Goal: Task Accomplishment & Management: Use online tool/utility

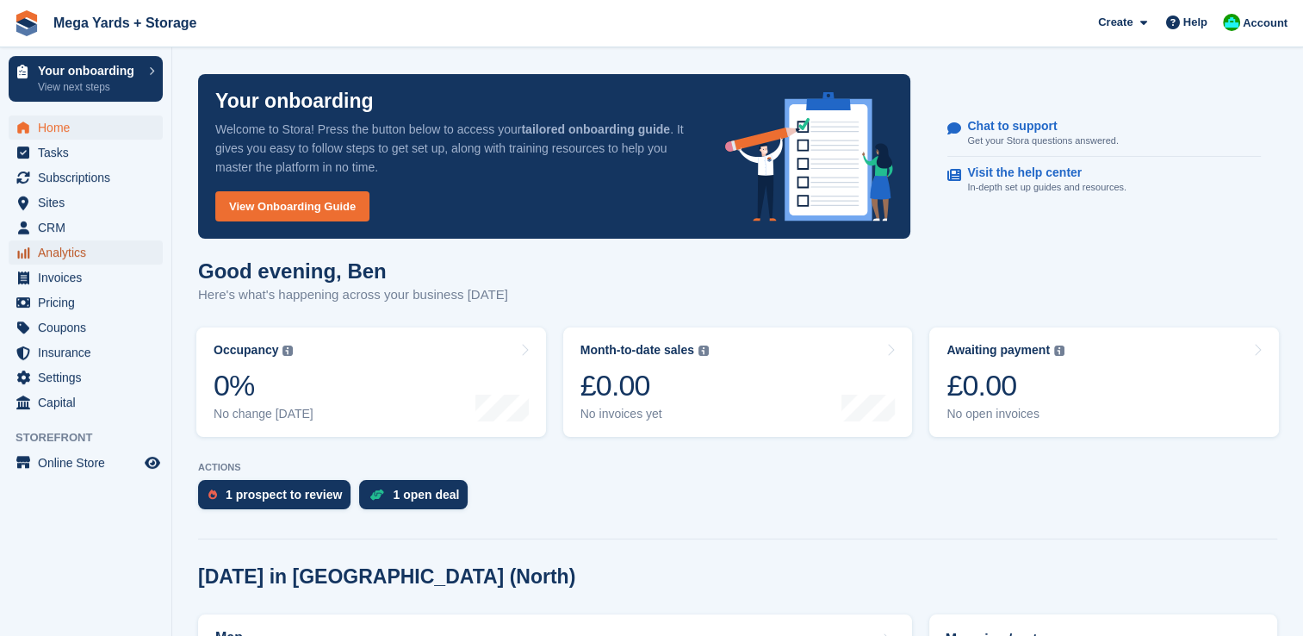
click at [65, 252] on span "Analytics" at bounding box center [89, 252] width 103 height 24
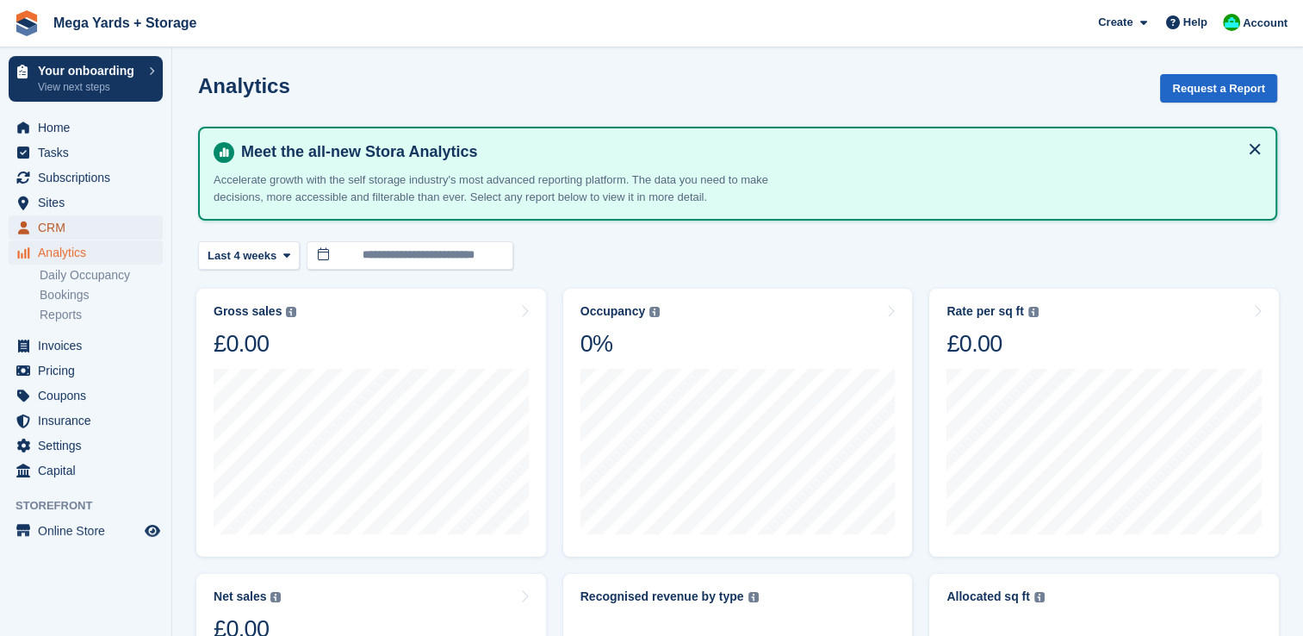
click at [67, 223] on span "CRM" at bounding box center [89, 227] width 103 height 24
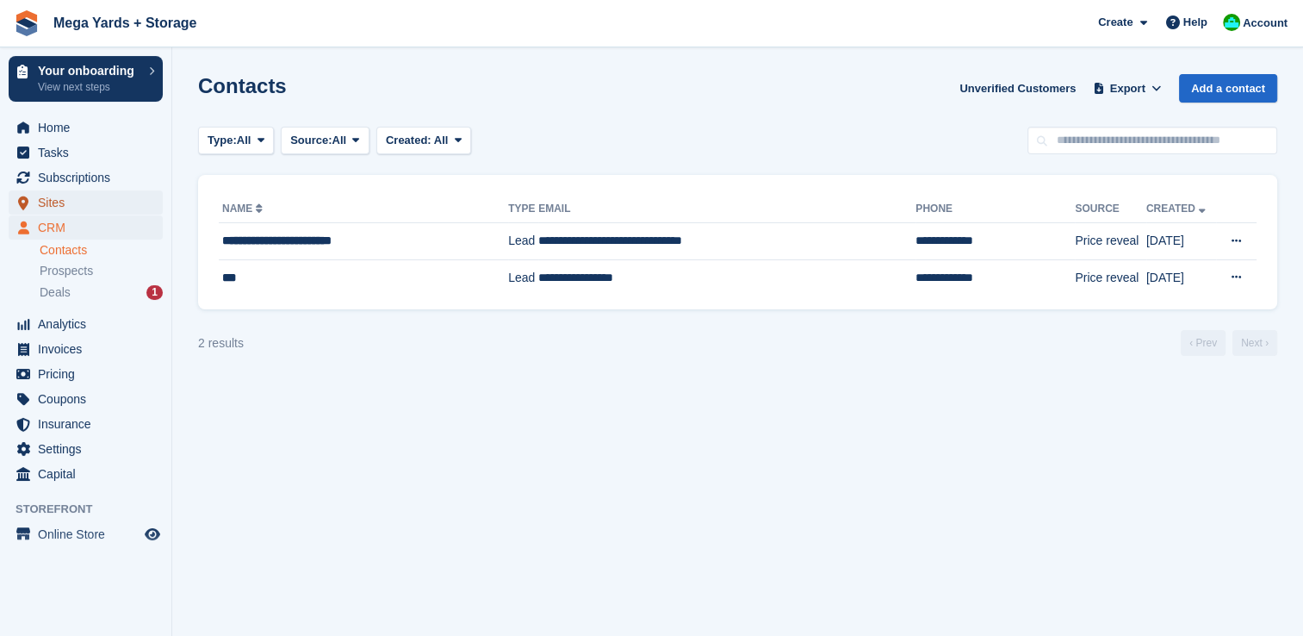
click at [59, 202] on span "Sites" at bounding box center [89, 202] width 103 height 24
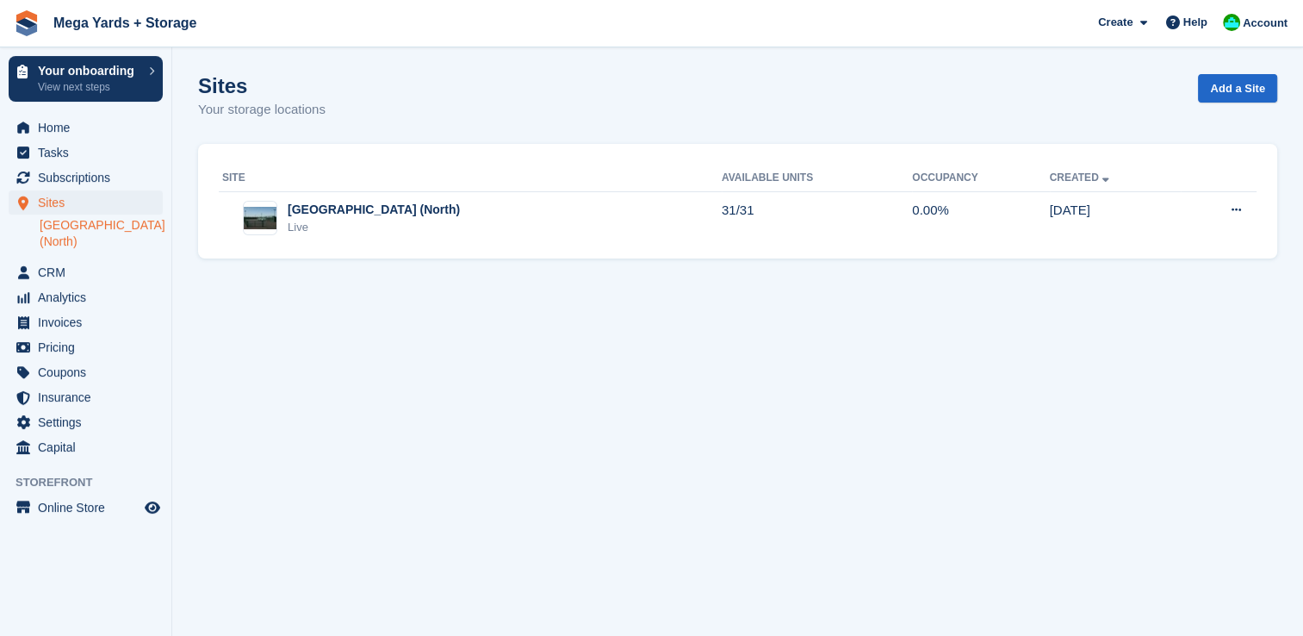
click at [59, 229] on link "[GEOGRAPHIC_DATA] (North)" at bounding box center [101, 233] width 123 height 33
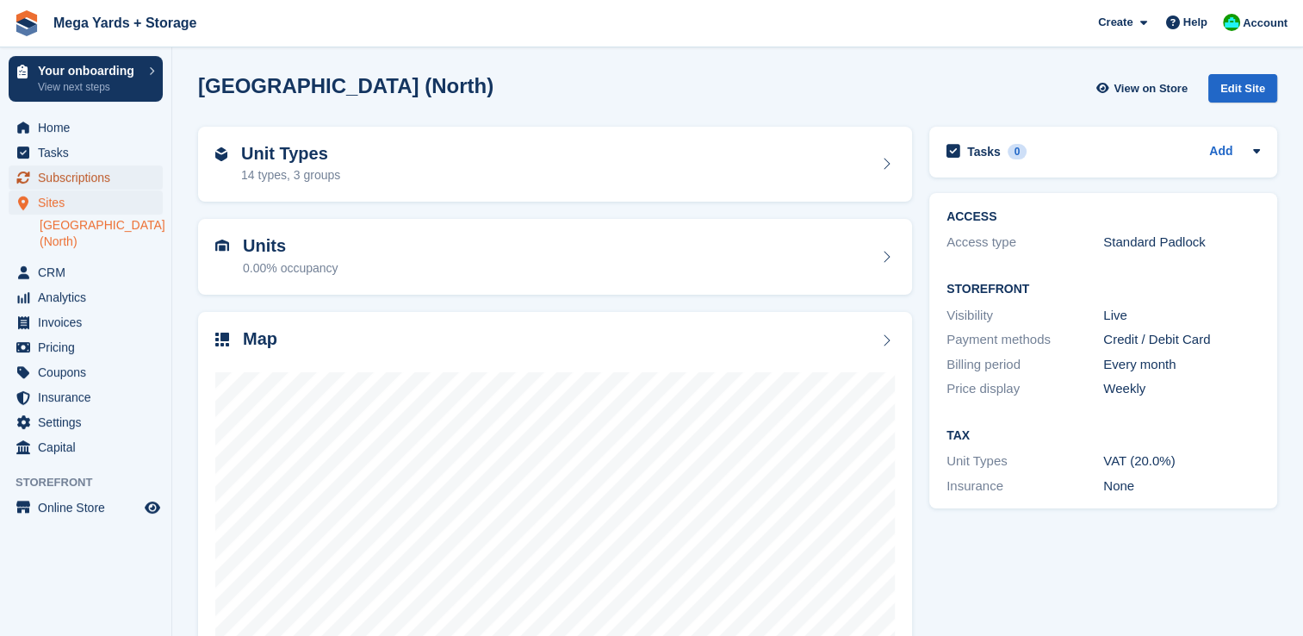
click at [76, 171] on span "Subscriptions" at bounding box center [89, 177] width 103 height 24
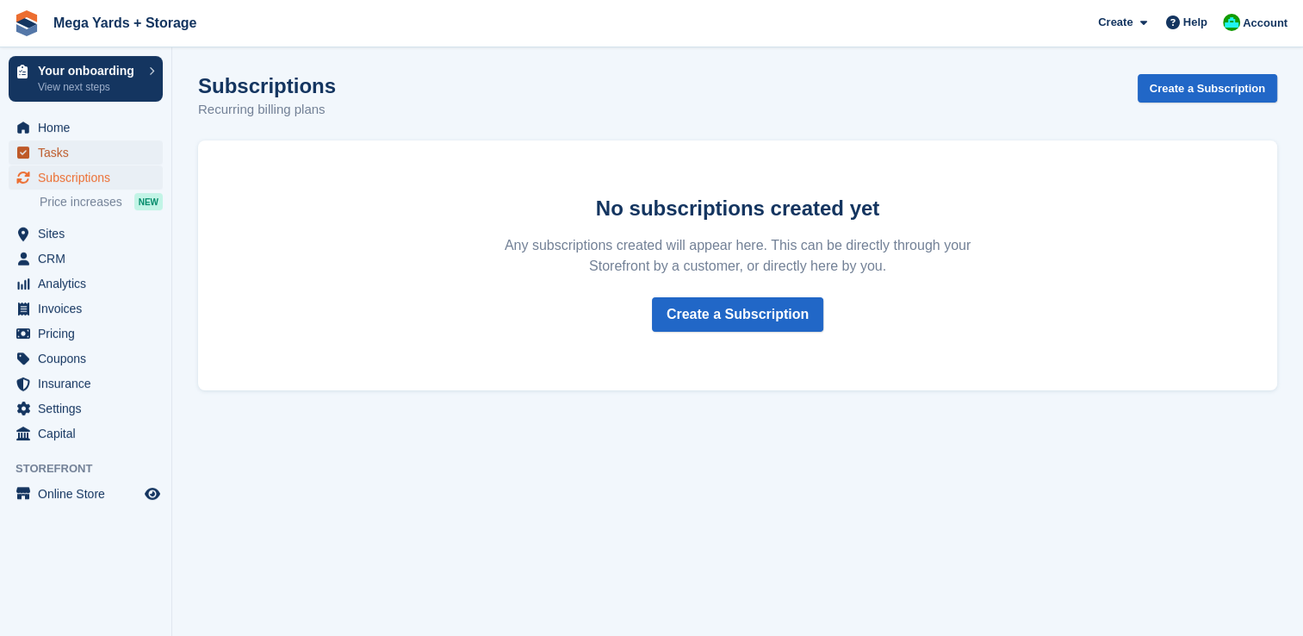
click at [71, 145] on span "Tasks" at bounding box center [89, 152] width 103 height 24
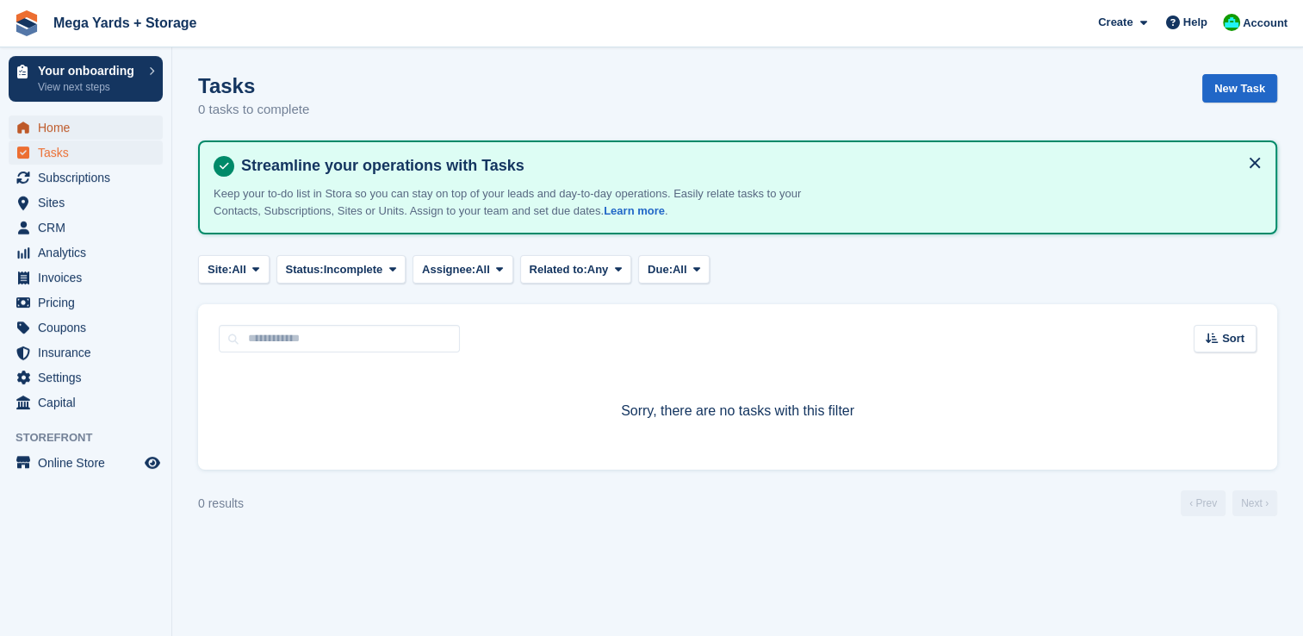
click at [72, 130] on span "Home" at bounding box center [89, 127] width 103 height 24
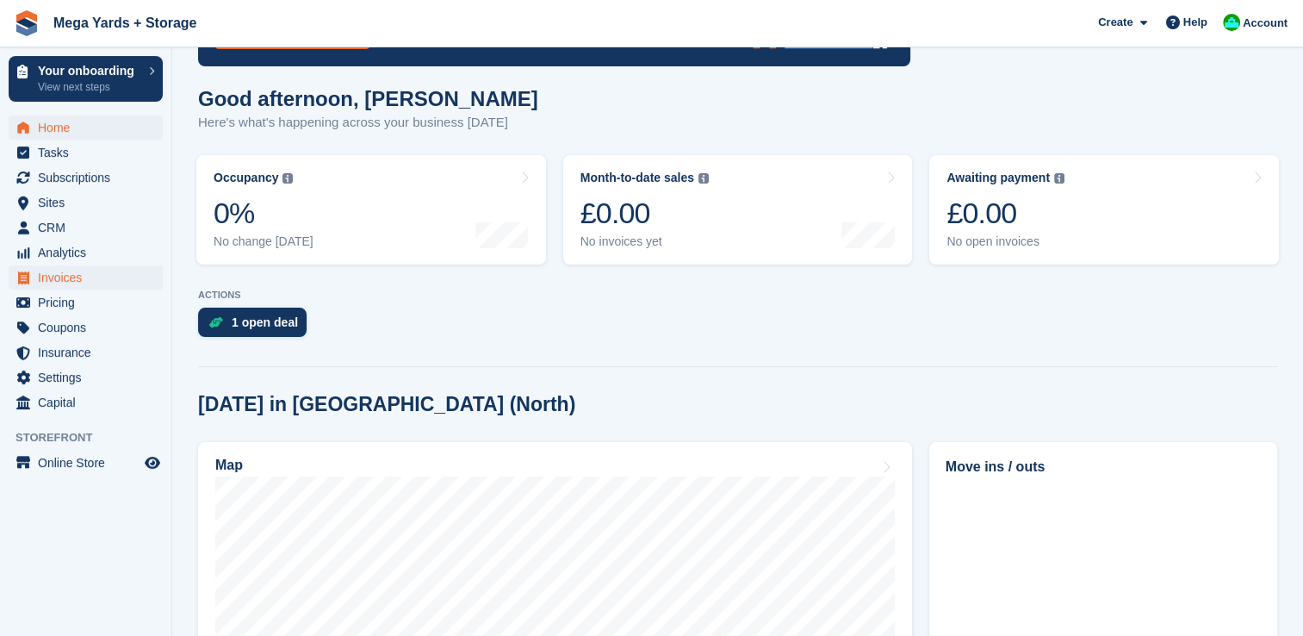
scroll to position [86, 0]
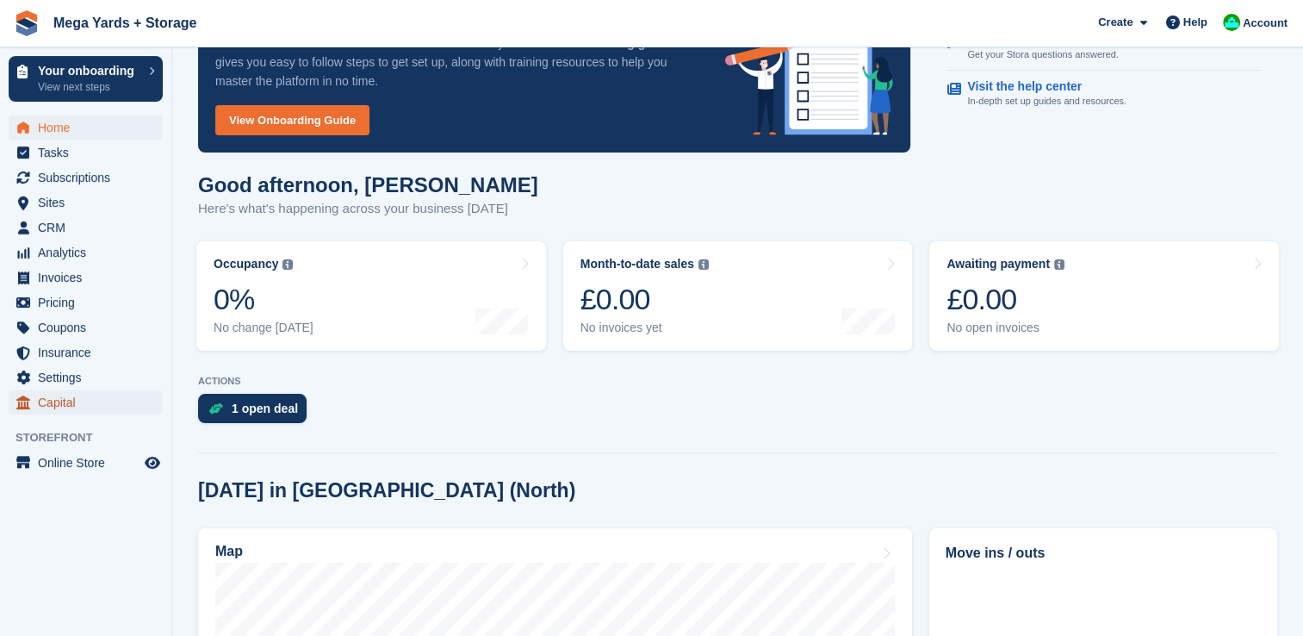
click at [72, 398] on span "Capital" at bounding box center [89, 402] width 103 height 24
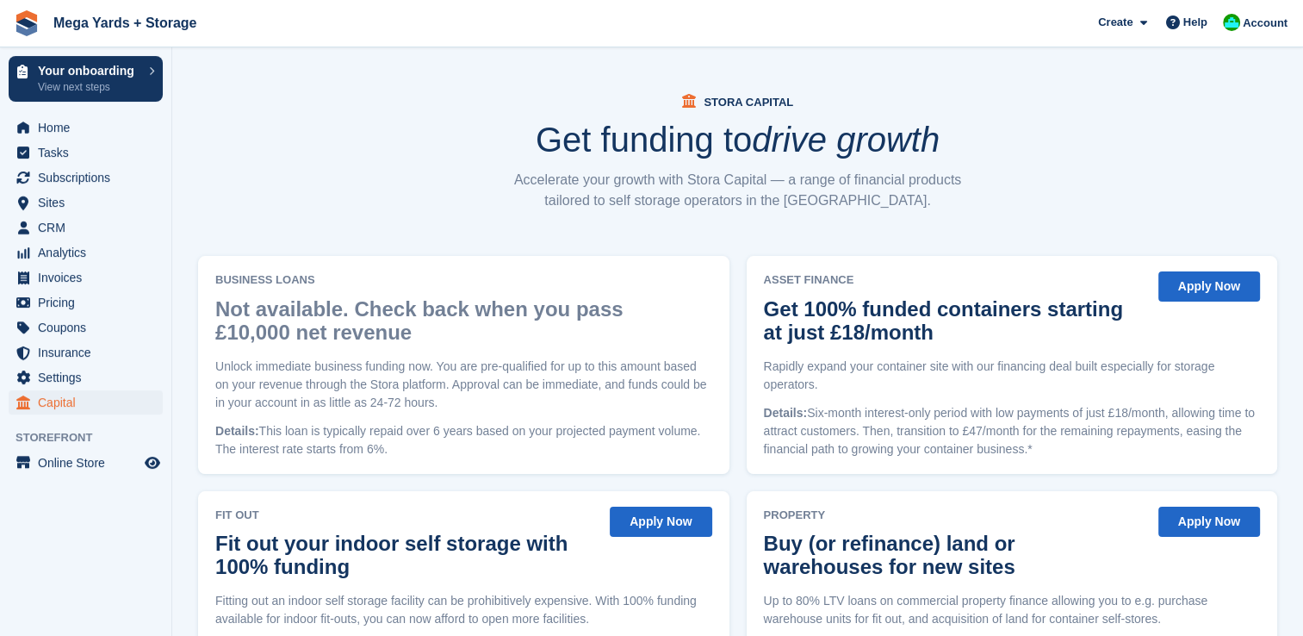
scroll to position [134, 0]
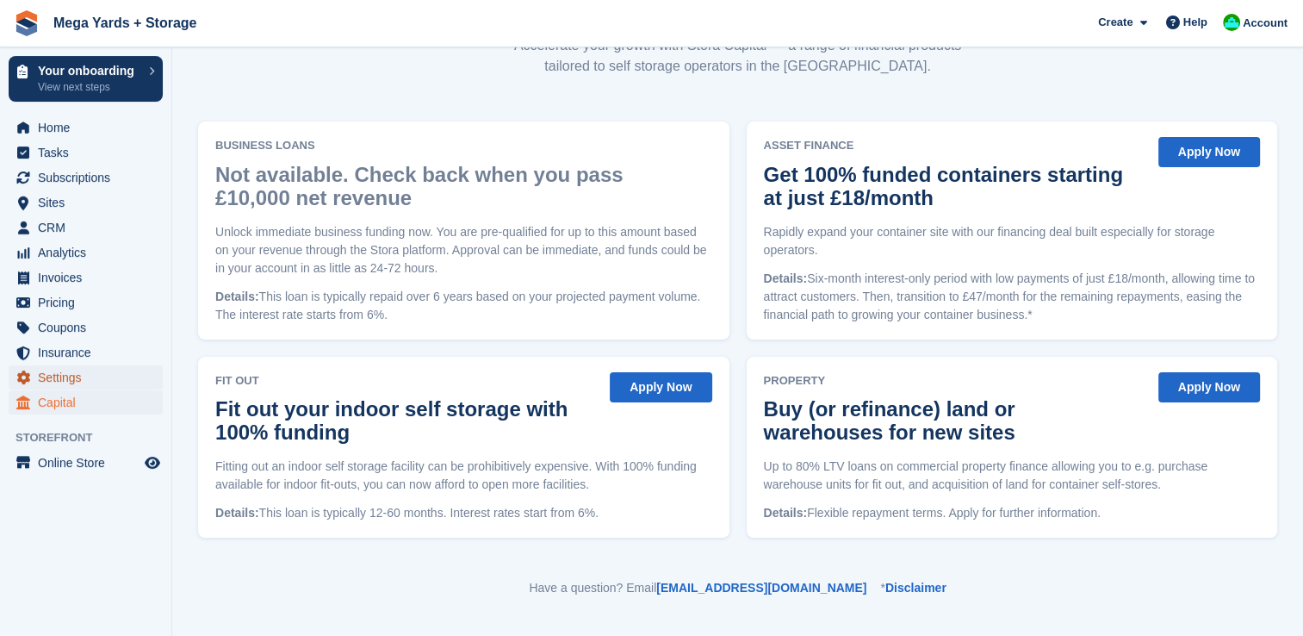
click at [65, 370] on span "Settings" at bounding box center [89, 377] width 103 height 24
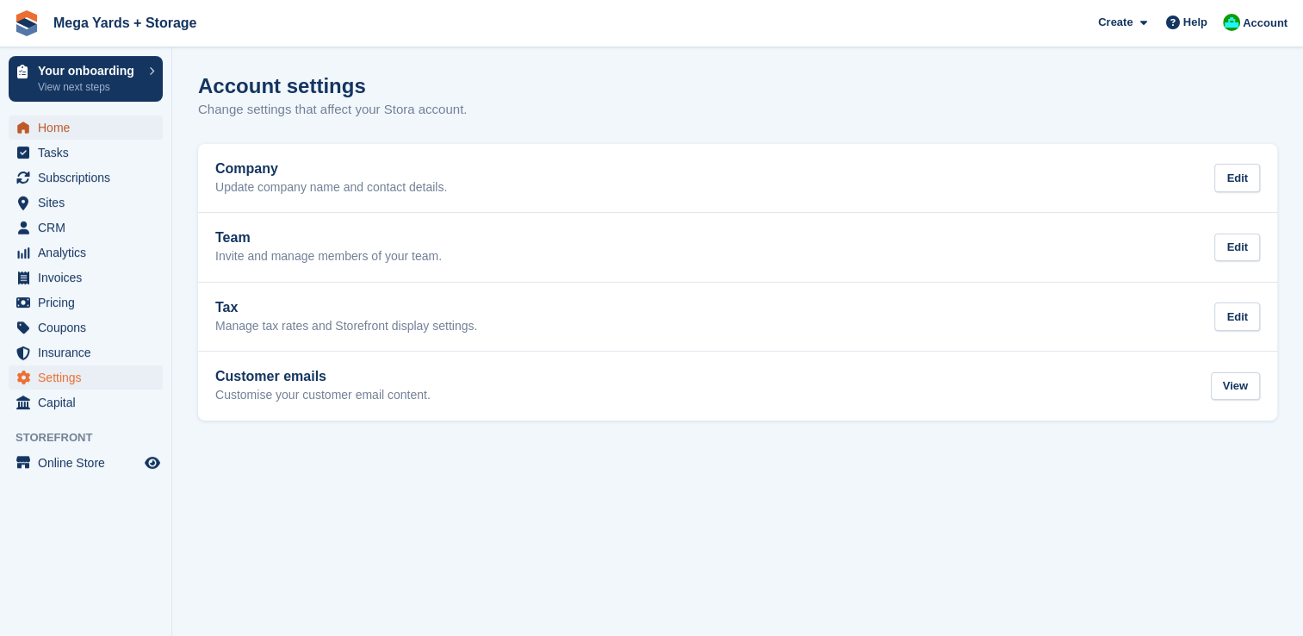
click at [65, 129] on span "Home" at bounding box center [89, 127] width 103 height 24
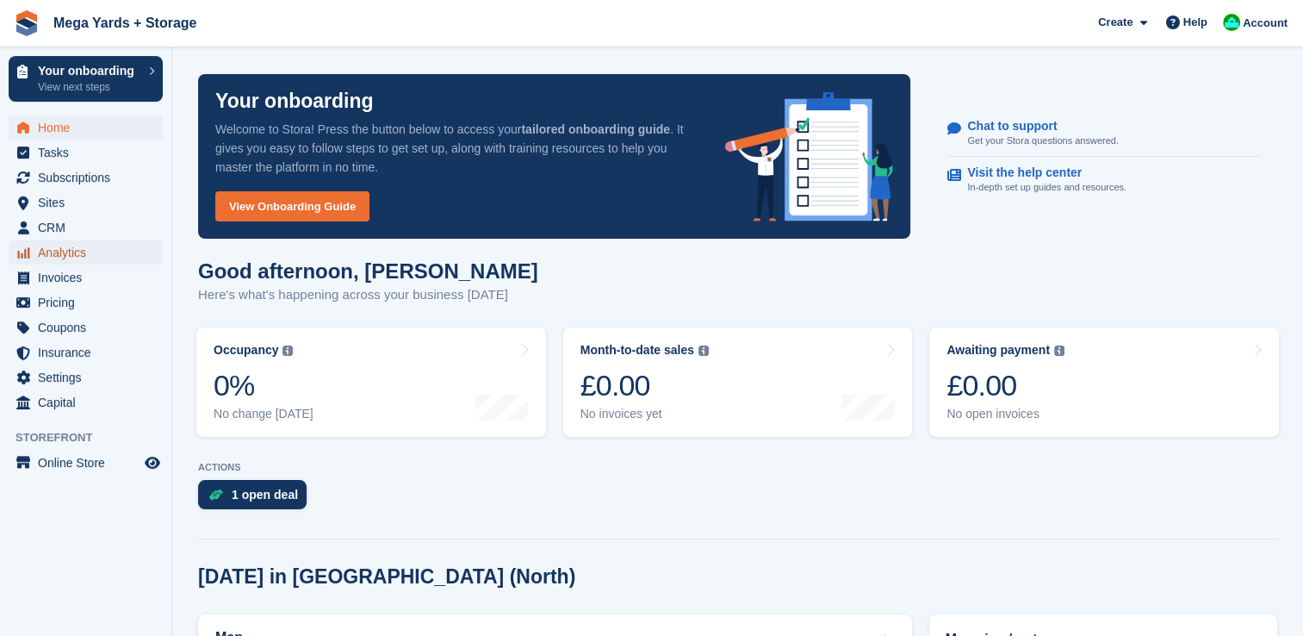
click at [66, 252] on span "Analytics" at bounding box center [89, 252] width 103 height 24
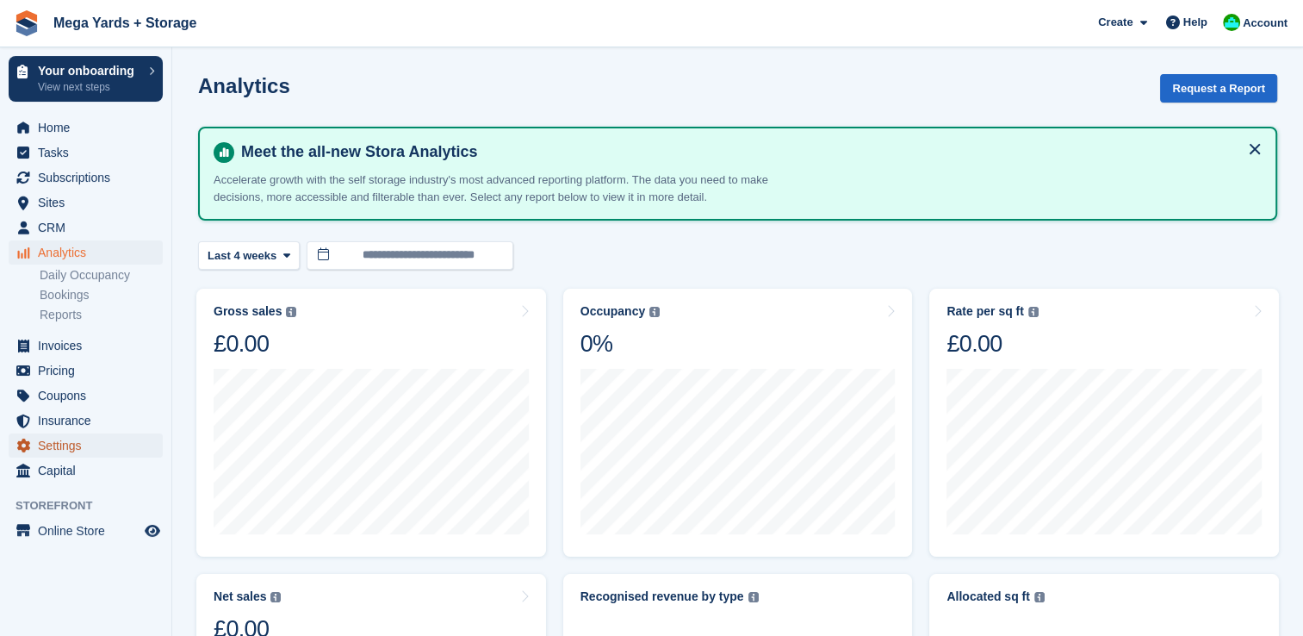
click at [77, 453] on span "Settings" at bounding box center [89, 445] width 103 height 24
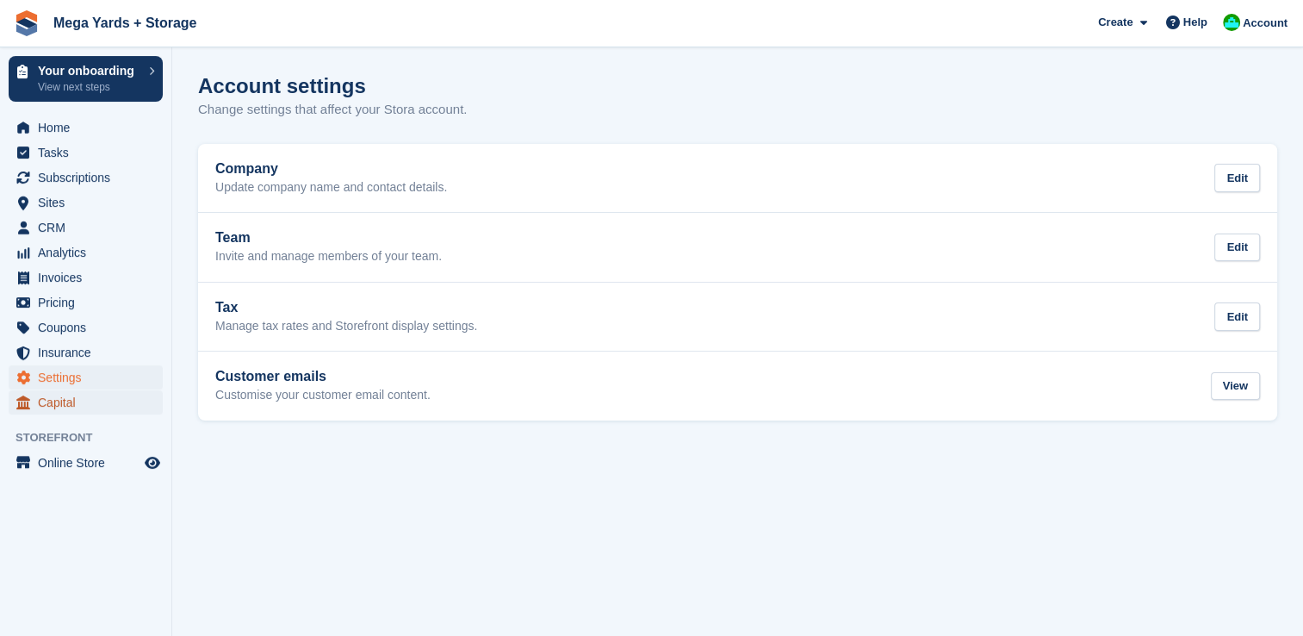
click at [62, 406] on span "Capital" at bounding box center [89, 402] width 103 height 24
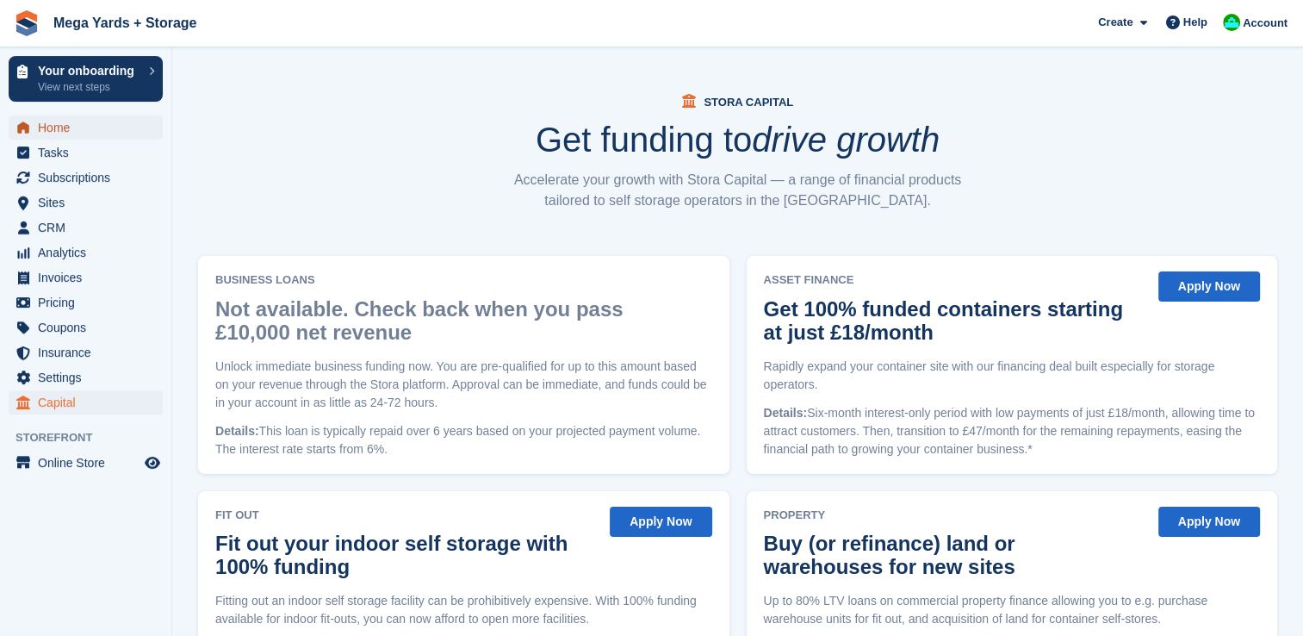
click at [53, 134] on span "Home" at bounding box center [89, 127] width 103 height 24
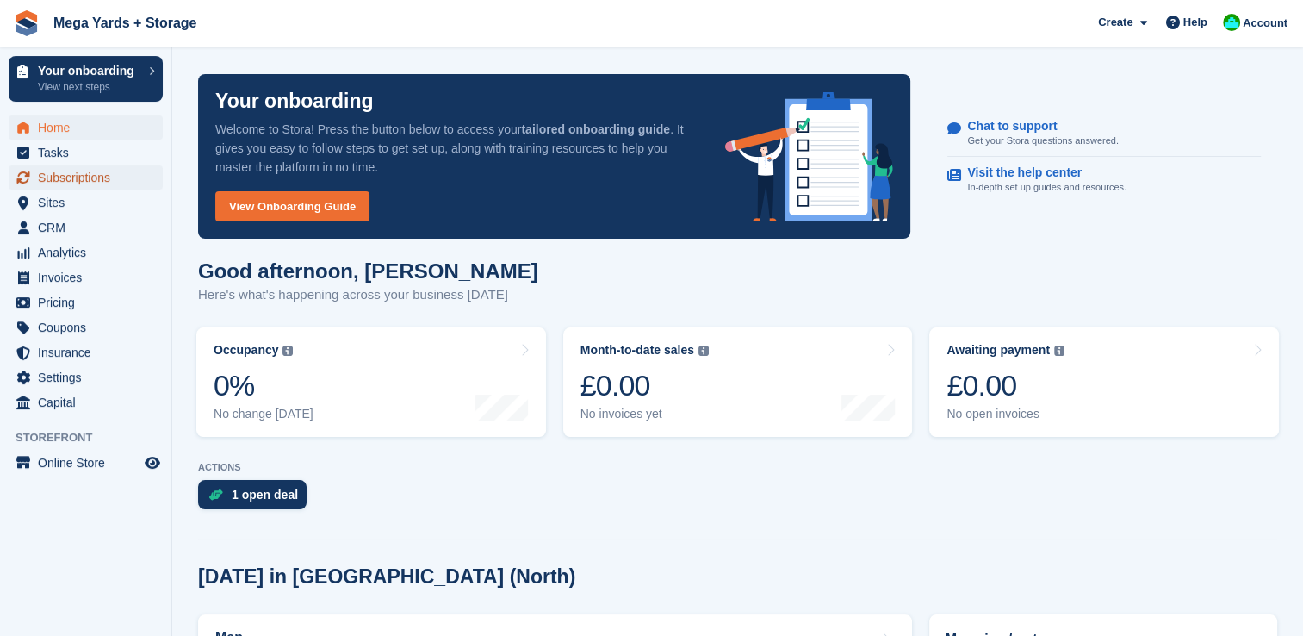
click at [47, 173] on span "Subscriptions" at bounding box center [89, 177] width 103 height 24
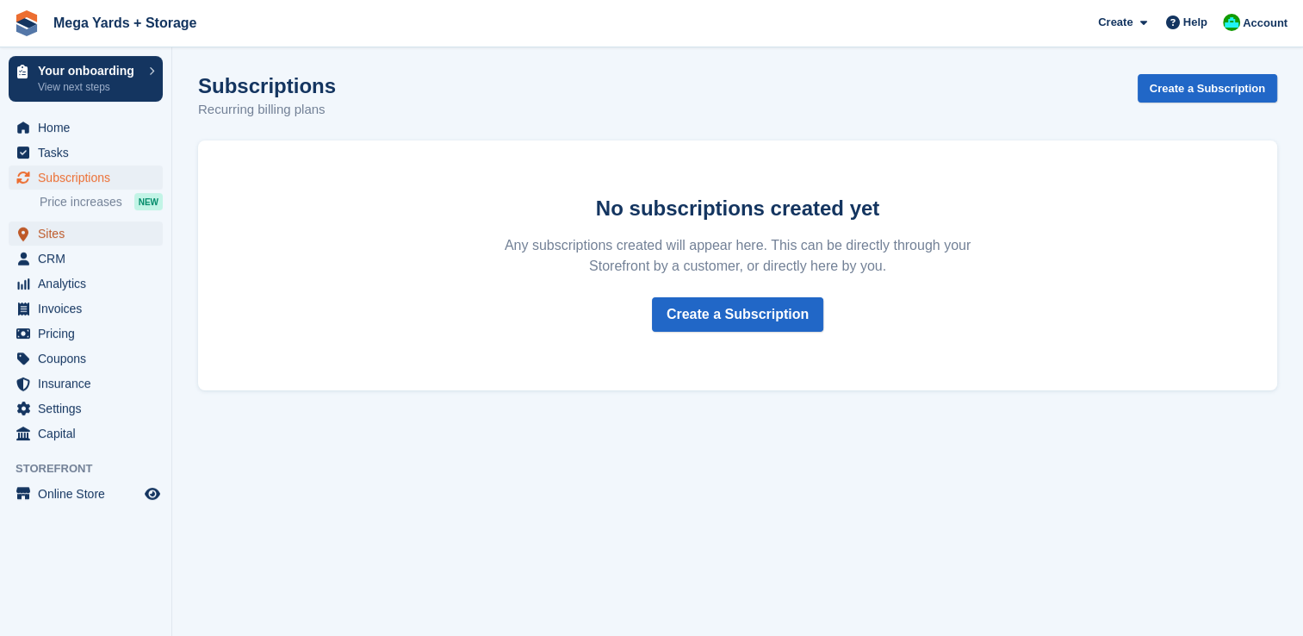
click at [43, 233] on span "Sites" at bounding box center [89, 233] width 103 height 24
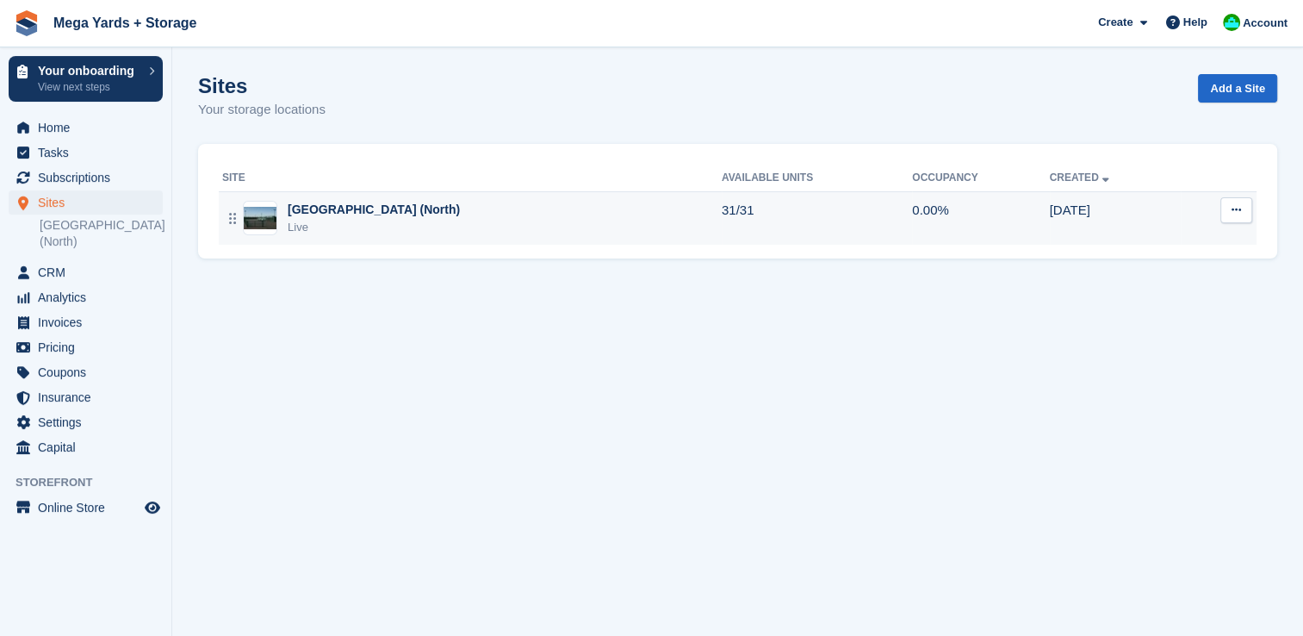
click at [1237, 207] on icon at bounding box center [1236, 209] width 9 height 11
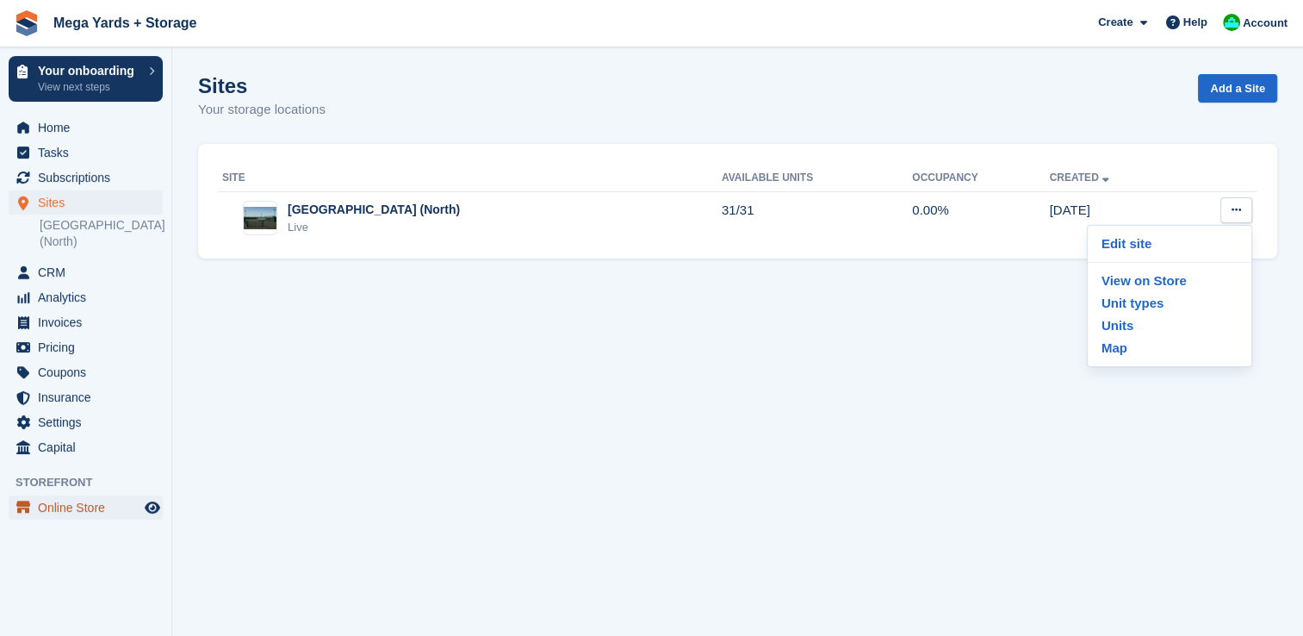
click at [55, 495] on span "Online Store" at bounding box center [89, 507] width 103 height 24
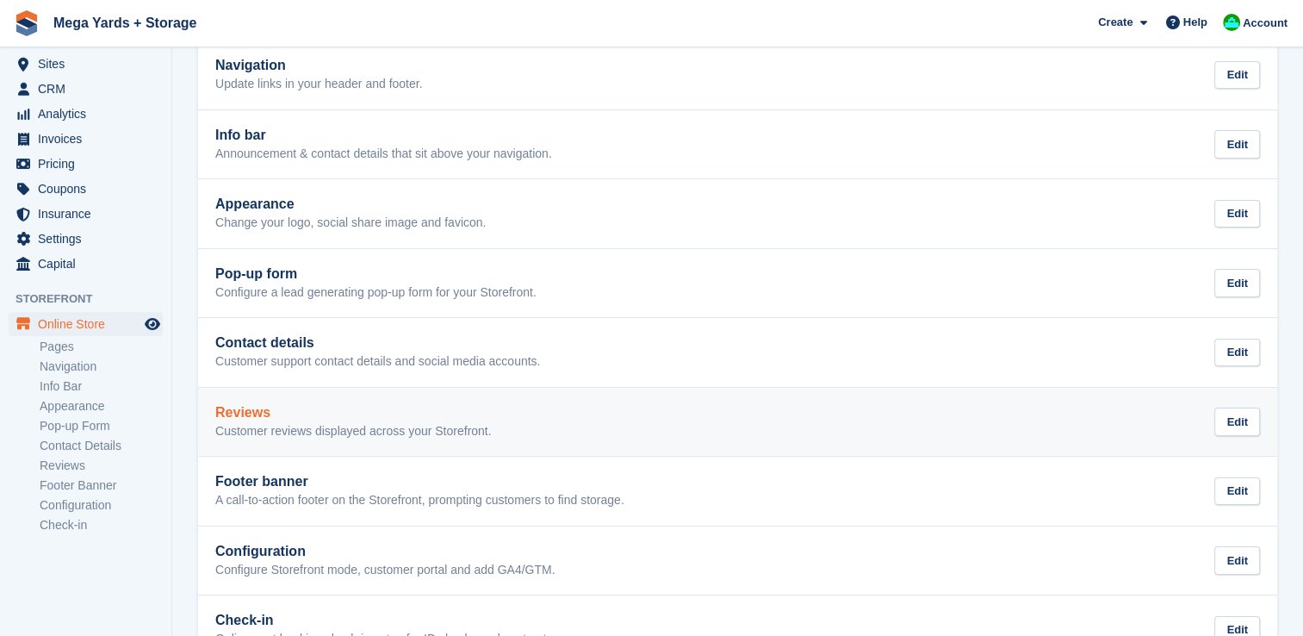
scroll to position [226, 0]
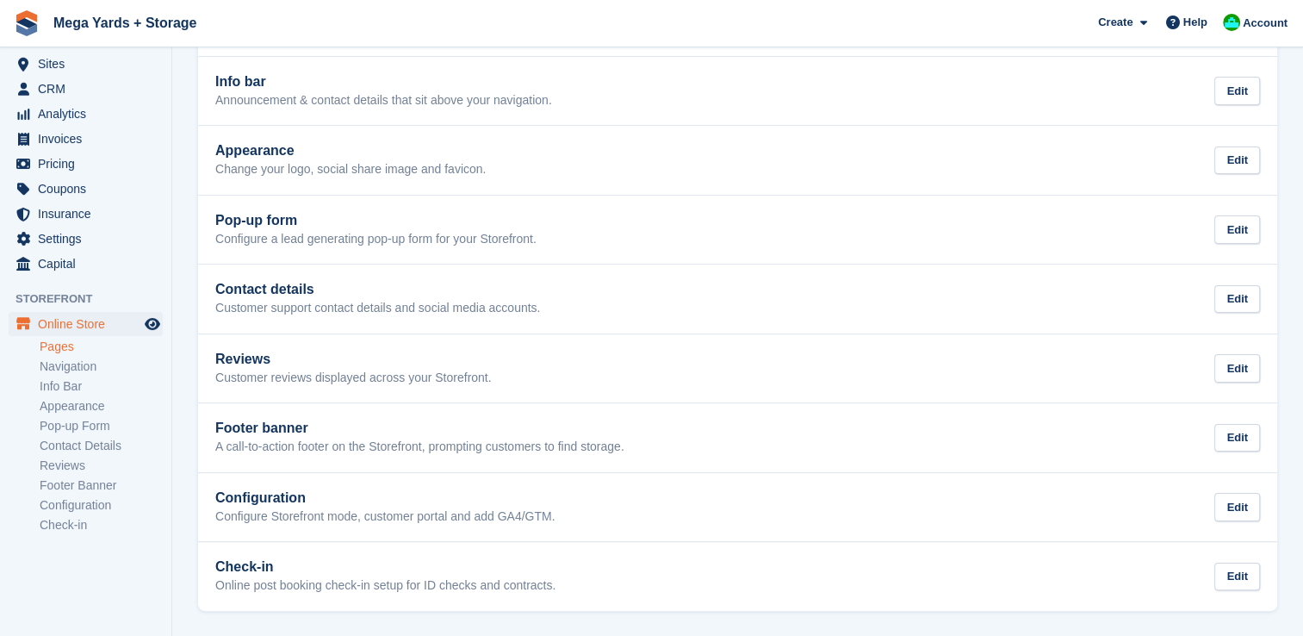
click at [77, 345] on link "Pages" at bounding box center [101, 347] width 123 height 16
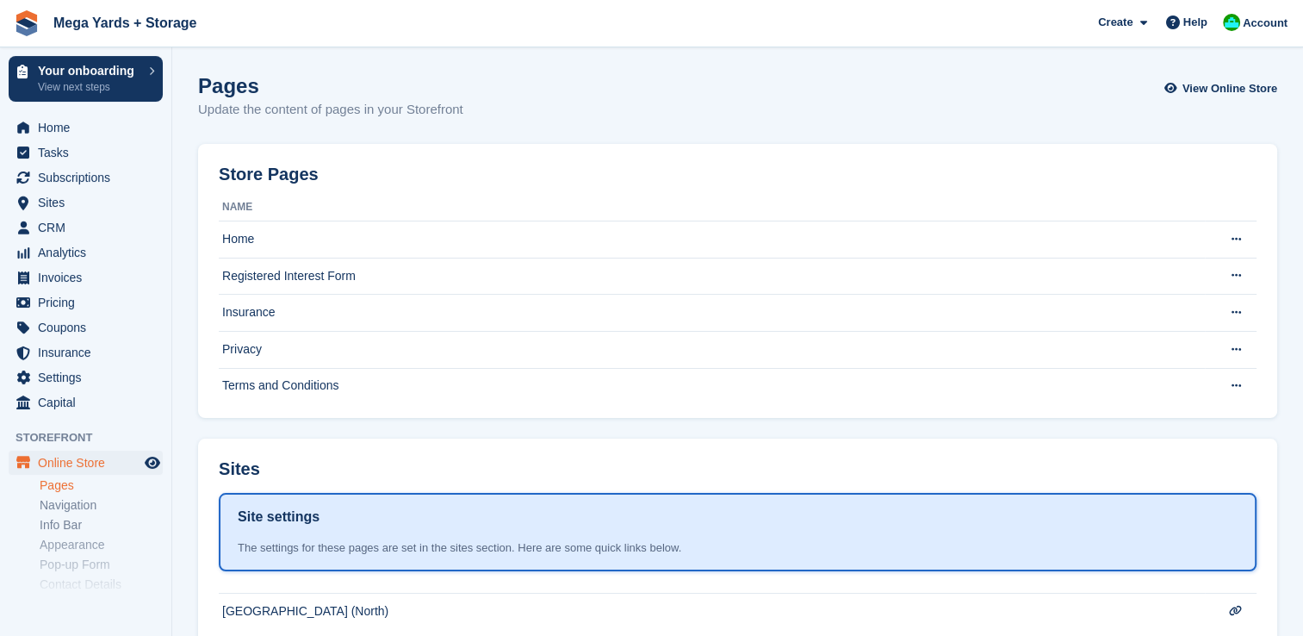
scroll to position [139, 0]
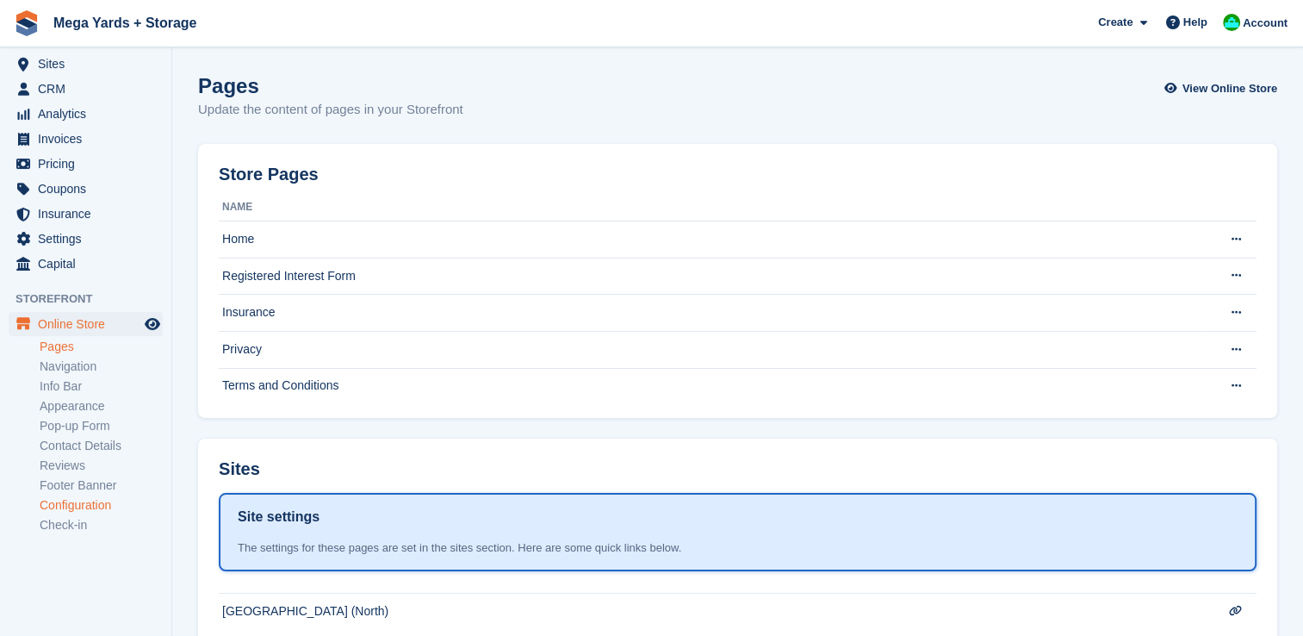
click at [83, 501] on link "Configuration" at bounding box center [101, 505] width 123 height 16
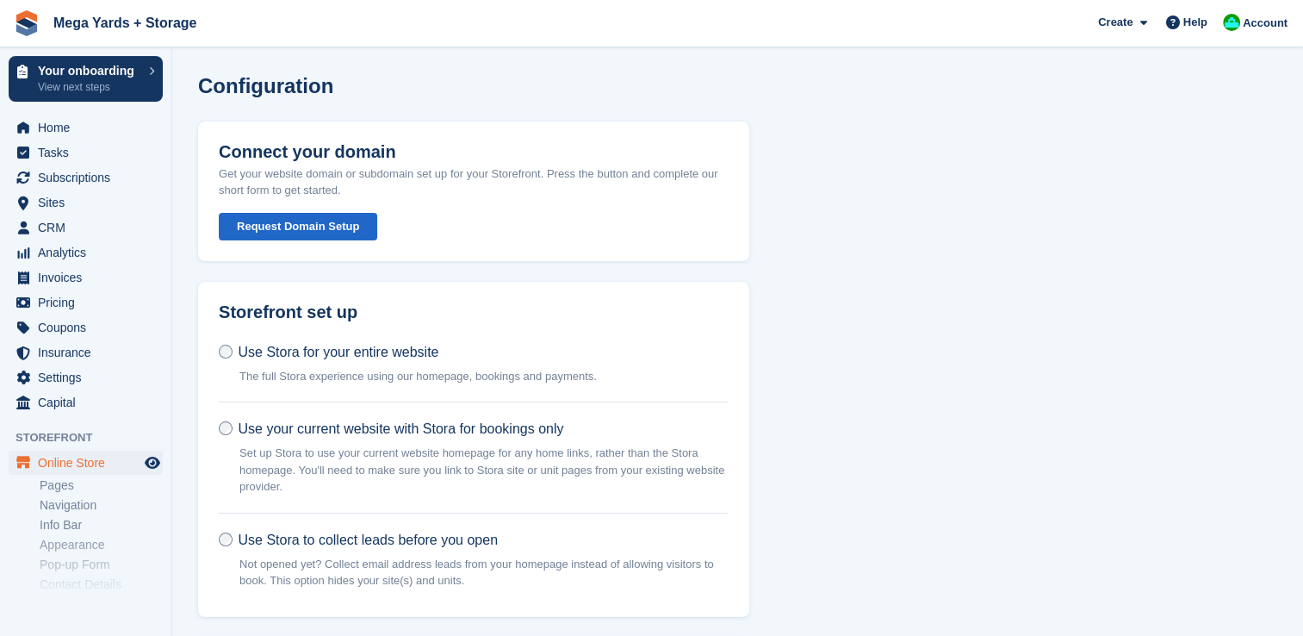
click at [320, 227] on button "Request Domain Setup" at bounding box center [298, 227] width 159 height 28
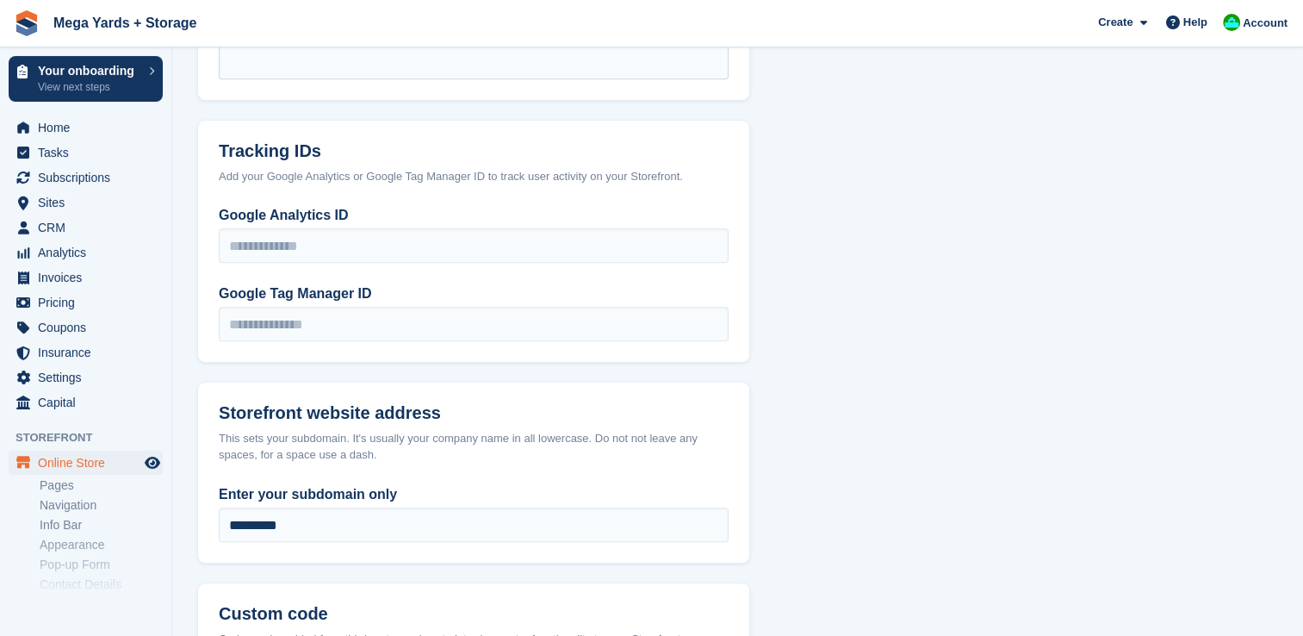
scroll to position [1034, 0]
